Goal: Task Accomplishment & Management: Manage account settings

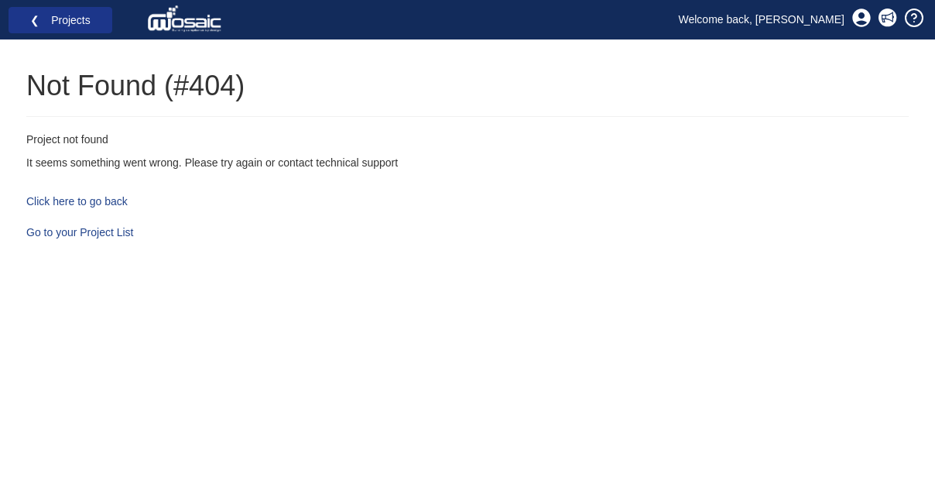
click at [81, 17] on link "❮ Projects" at bounding box center [61, 20] width 84 height 20
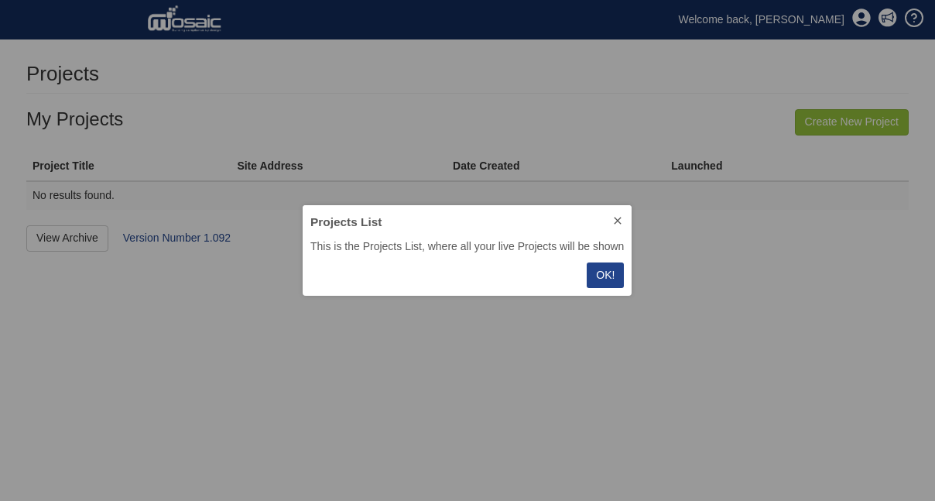
scroll to position [91, 330]
click at [602, 272] on p "OK!" at bounding box center [605, 275] width 19 height 16
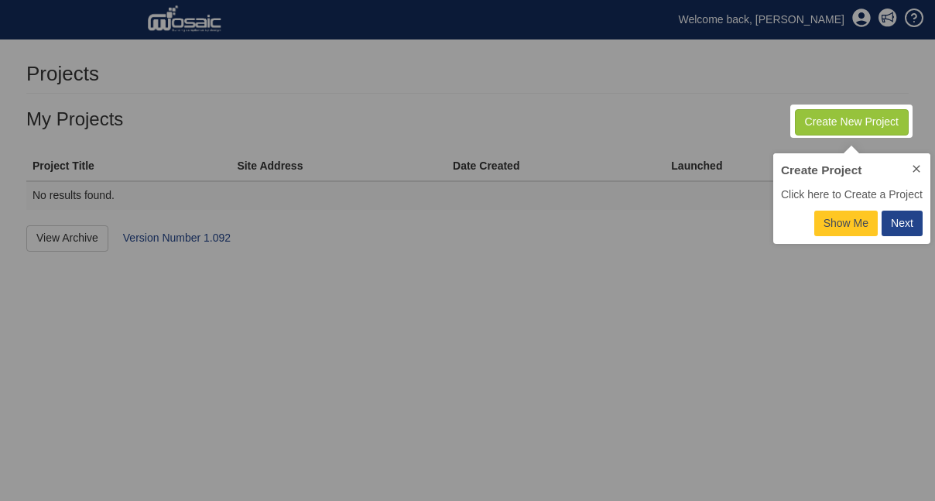
scroll to position [91, 157]
click at [901, 222] on div "Next" at bounding box center [901, 223] width 22 height 16
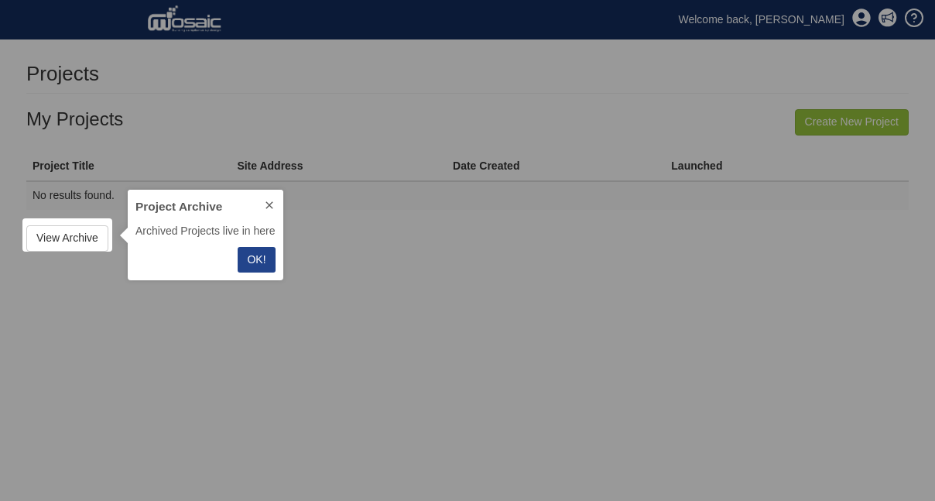
scroll to position [91, 155]
click at [253, 253] on p "OK!" at bounding box center [256, 259] width 19 height 16
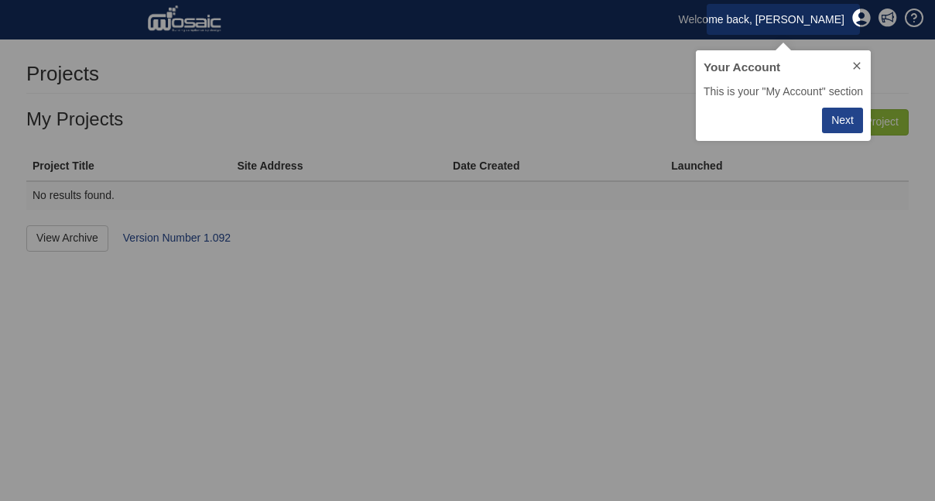
scroll to position [91, 176]
click at [846, 125] on div "Next" at bounding box center [842, 120] width 22 height 16
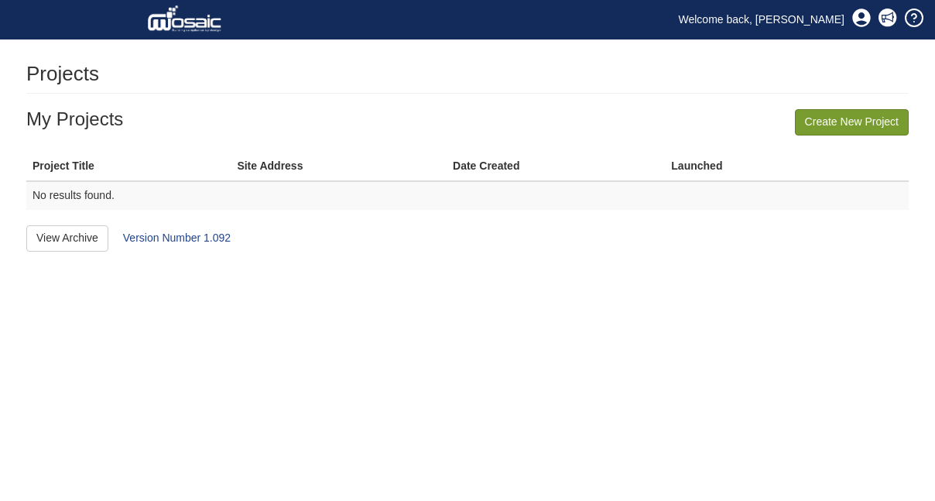
click at [867, 124] on link "Create New Project" at bounding box center [851, 122] width 114 height 26
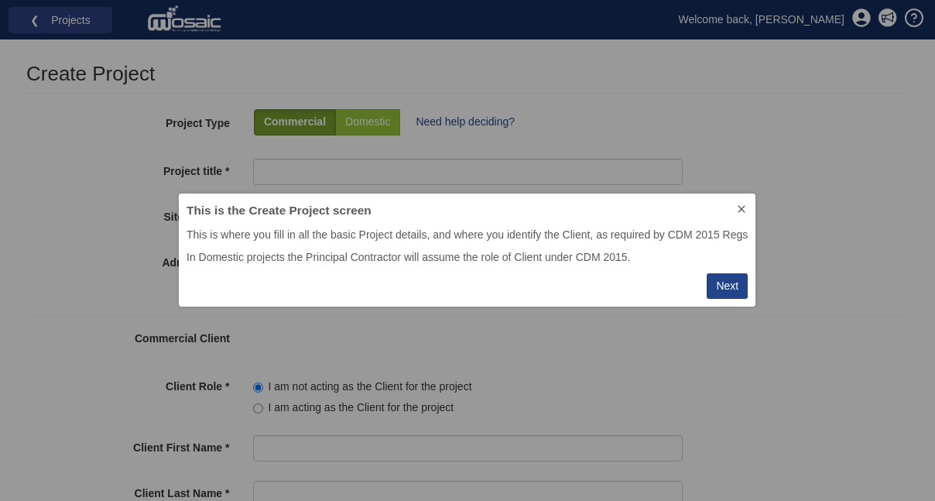
scroll to position [113, 577]
click at [730, 285] on div "Next" at bounding box center [727, 286] width 22 height 16
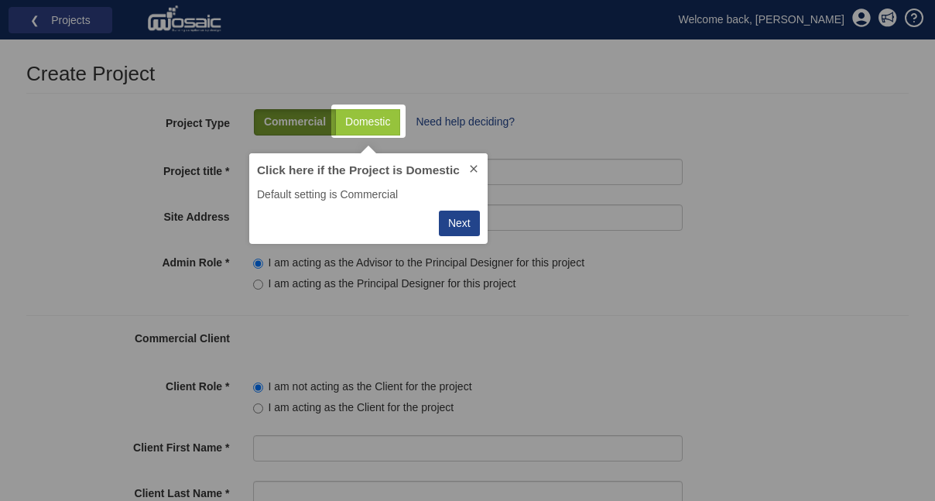
scroll to position [91, 238]
click at [476, 161] on button at bounding box center [474, 169] width 28 height 33
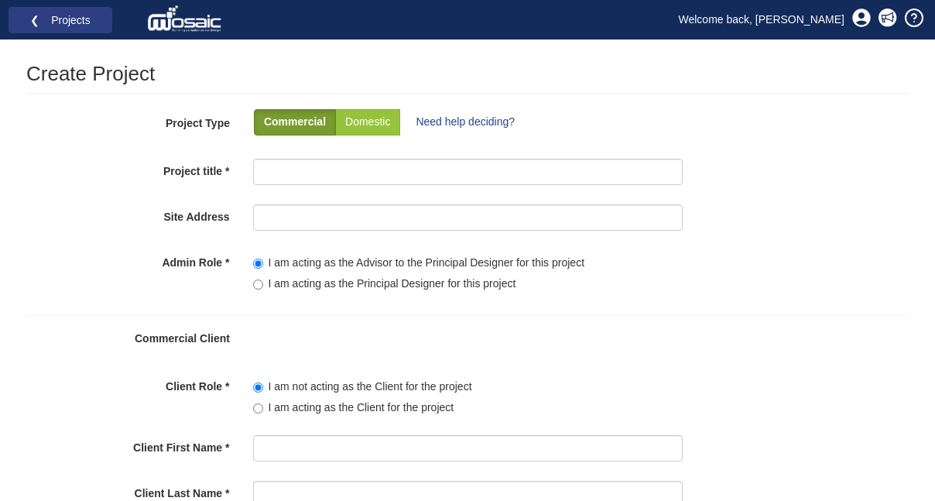
click at [851, 14] on link at bounding box center [861, 20] width 42 height 30
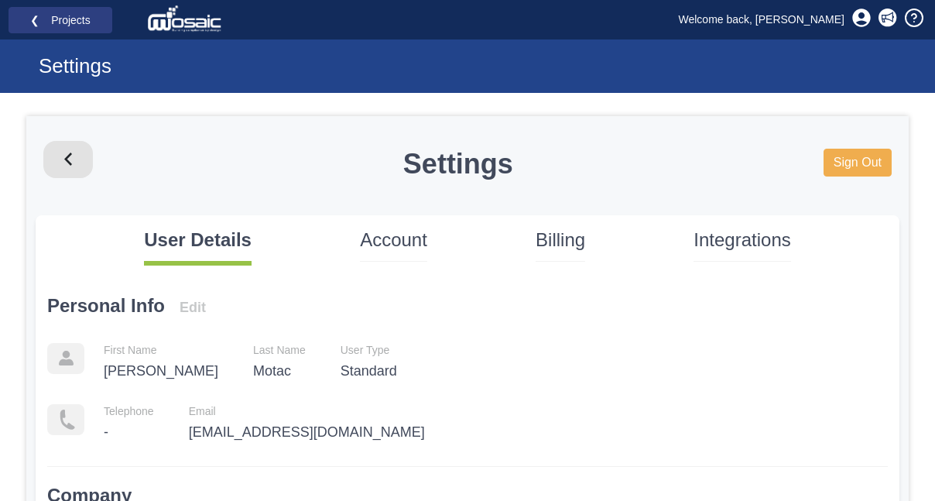
click at [853, 12] on icon at bounding box center [861, 18] width 19 height 19
click at [840, 23] on link at bounding box center [861, 20] width 42 height 30
click at [866, 179] on div "Sign Out" at bounding box center [857, 164] width 68 height 47
